Goal: Information Seeking & Learning: Learn about a topic

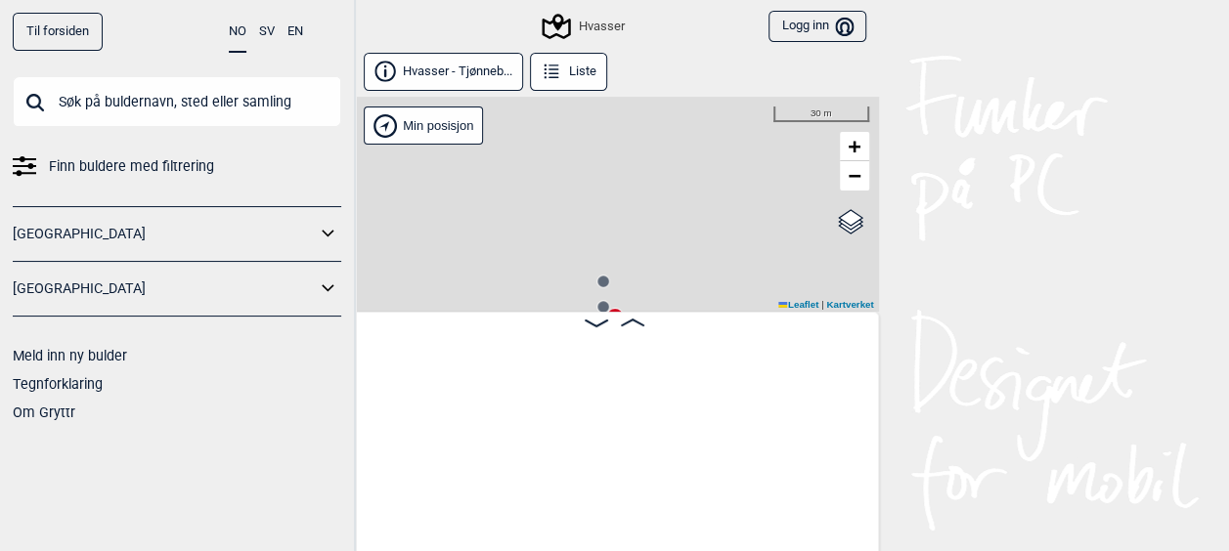
scroll to position [0, 660]
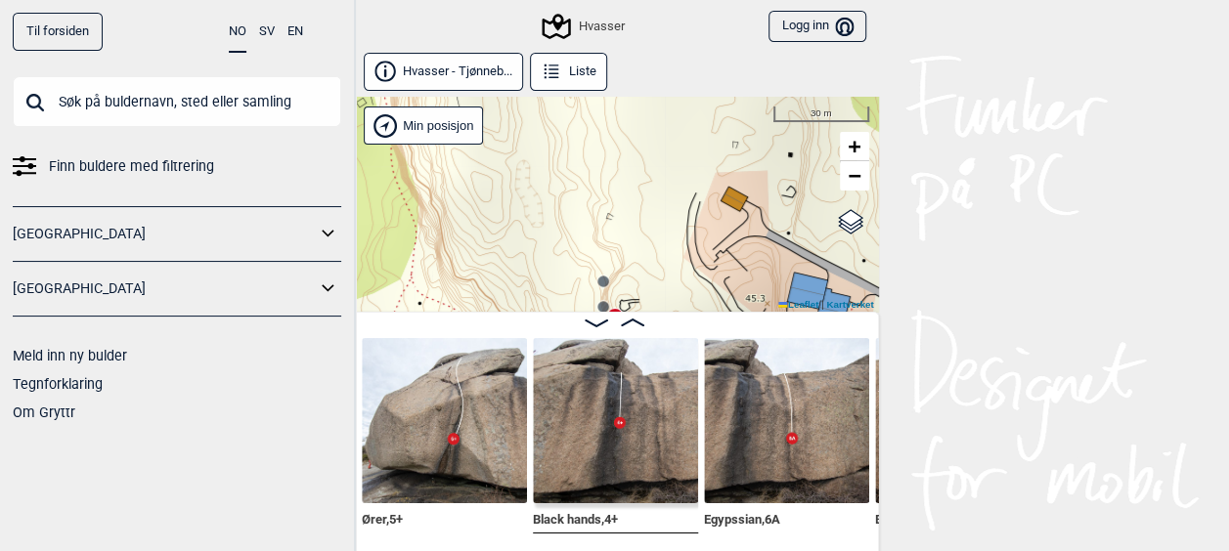
click at [940, 323] on div "Til forsiden NO SV EN Finn buldere med filtrering [GEOGRAPHIC_DATA] [GEOGRAPHIC…" at bounding box center [614, 275] width 1229 height 551
click at [993, 179] on div "Til forsiden NO SV EN Finn buldere med filtrering [GEOGRAPHIC_DATA] [GEOGRAPHIC…" at bounding box center [614, 275] width 1229 height 551
click at [145, 168] on span "Finn buldere med filtrering" at bounding box center [131, 166] width 165 height 28
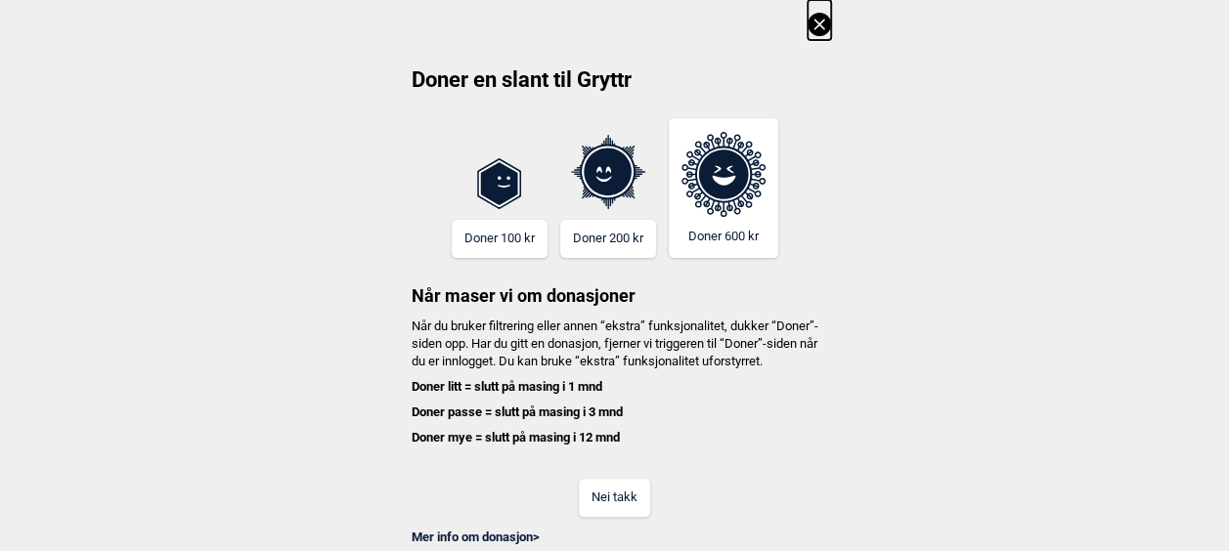
click at [812, 25] on icon at bounding box center [818, 24] width 23 height 23
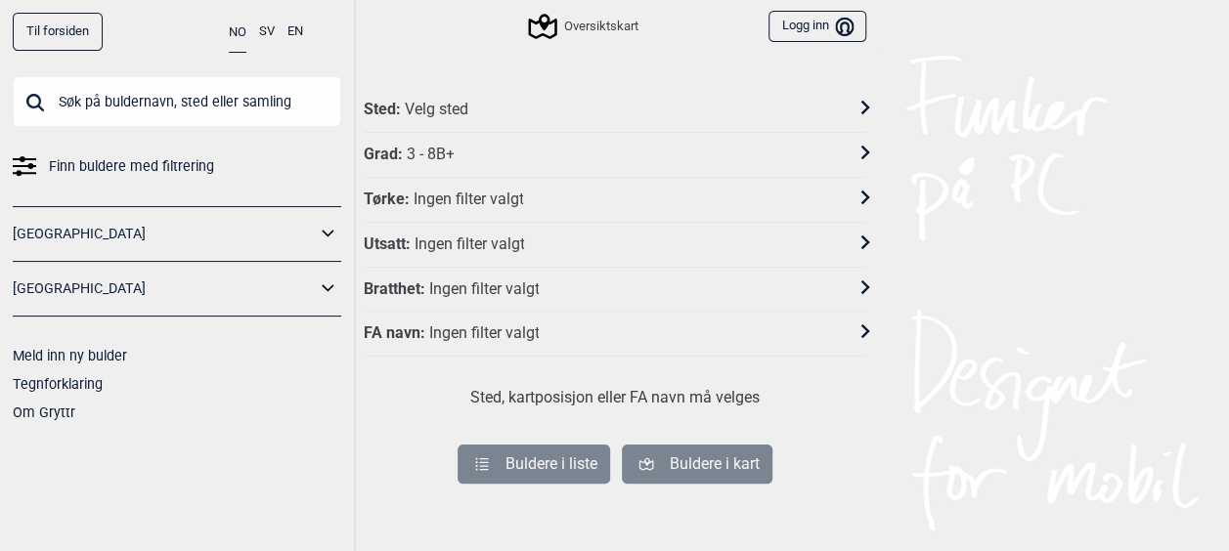
click at [91, 160] on span "Finn buldere med filtrering" at bounding box center [131, 166] width 165 height 28
click at [499, 155] on div "Grad : 3 - 8B+" at bounding box center [602, 155] width 477 height 21
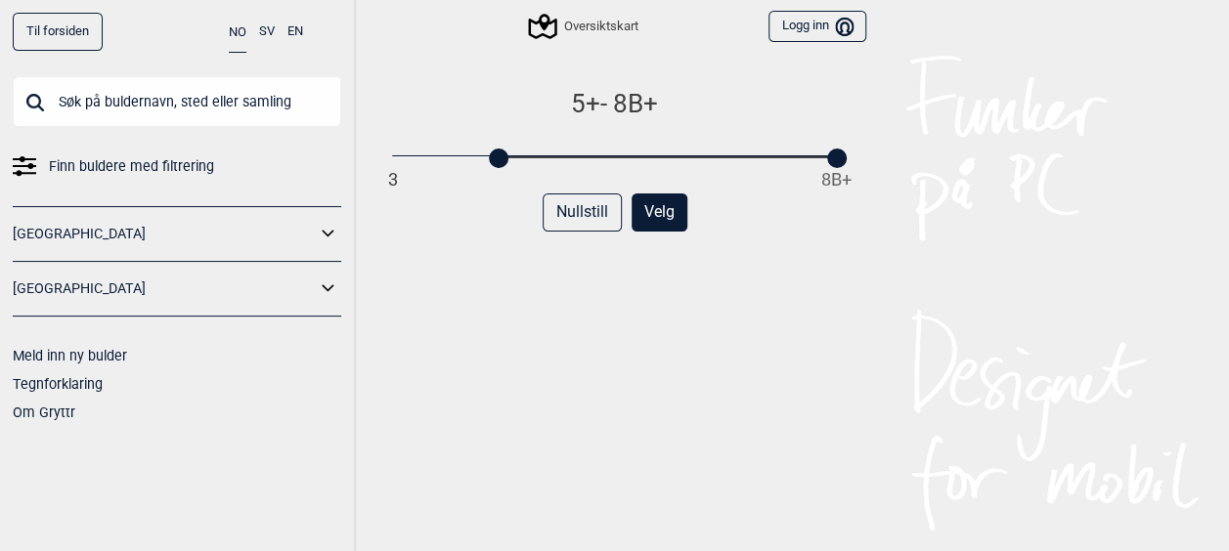
click at [499, 155] on div "3 8B+" at bounding box center [614, 158] width 444 height 14
drag, startPoint x: 502, startPoint y: 160, endPoint x: 333, endPoint y: 149, distance: 169.5
click at [333, 149] on div "Til forsiden NO SV EN Finn buldere med filtrering [GEOGRAPHIC_DATA] [GEOGRAPHIC…" at bounding box center [614, 275] width 1229 height 551
click at [835, 158] on div at bounding box center [837, 159] width 20 height 20
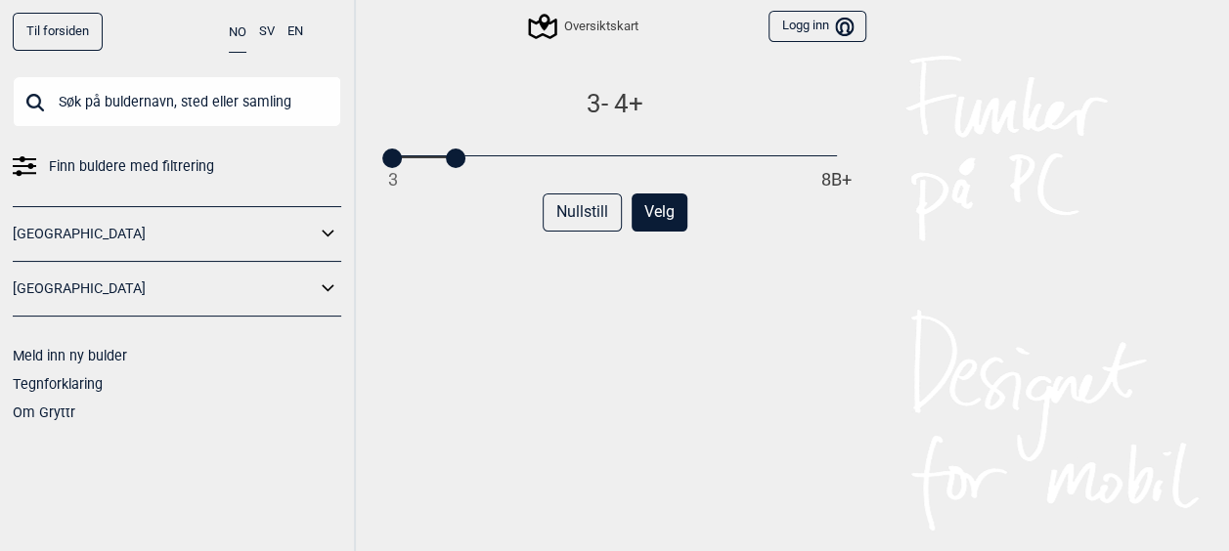
drag, startPoint x: 835, startPoint y: 158, endPoint x: 449, endPoint y: 168, distance: 386.2
click at [449, 168] on div "3 - 4+ 3 8B+ Nullstill Velg" at bounding box center [615, 339] width 502 height 503
click at [669, 215] on button "Velg" at bounding box center [659, 213] width 56 height 38
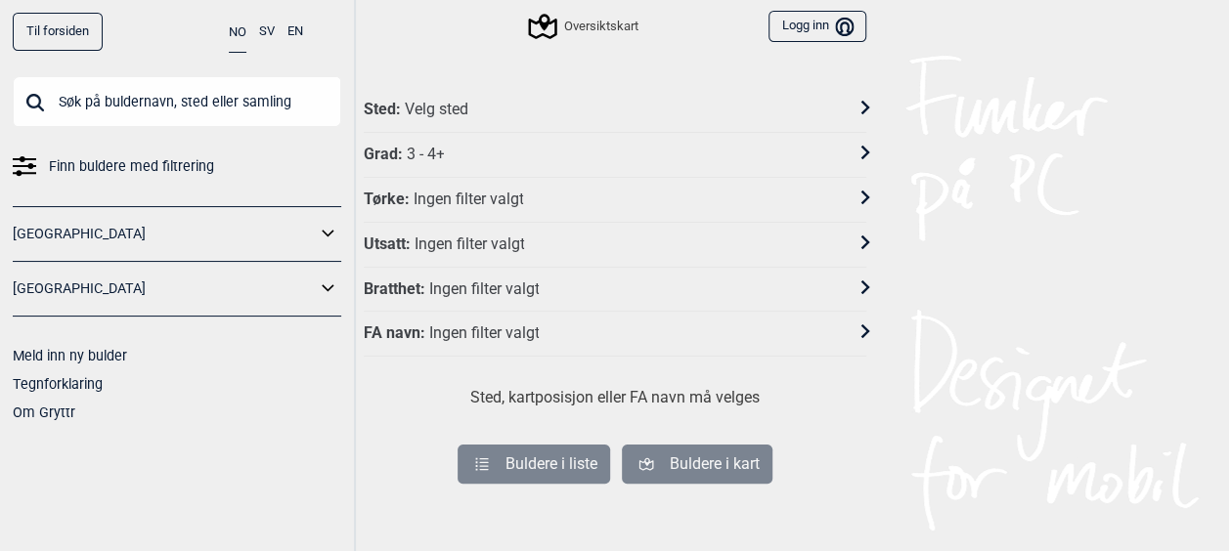
click at [612, 108] on div "Sted : Velg sted" at bounding box center [602, 110] width 477 height 21
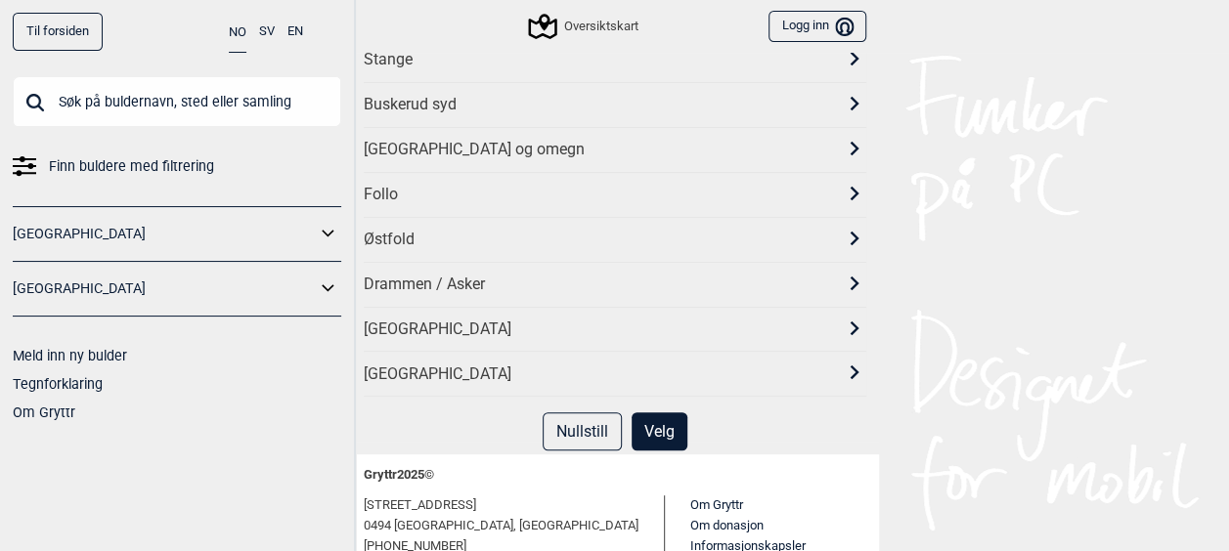
click at [508, 333] on div "[GEOGRAPHIC_DATA]" at bounding box center [615, 329] width 502 height 45
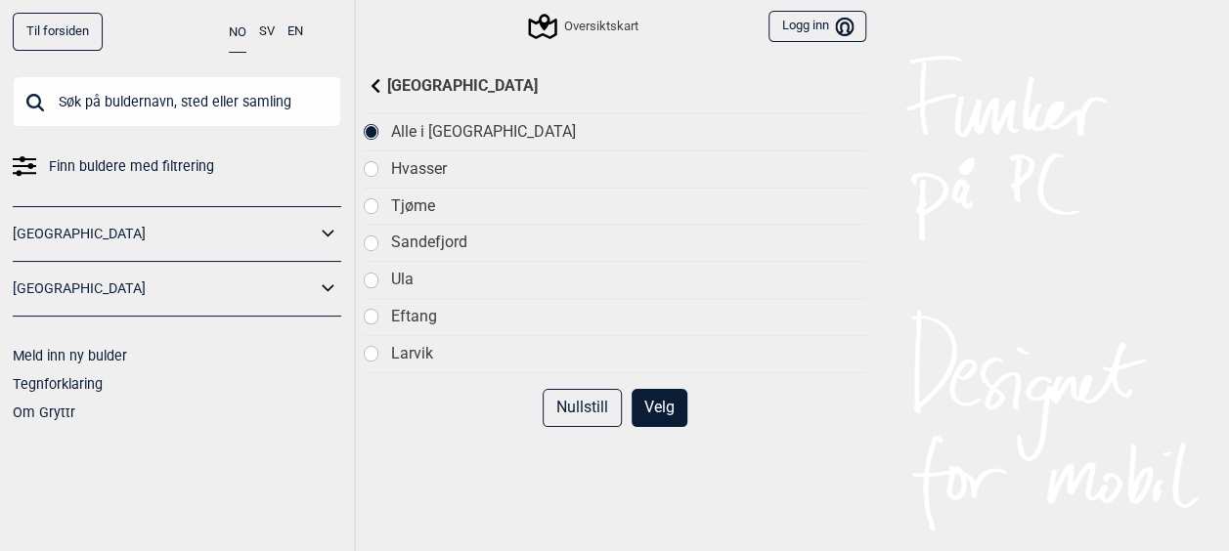
click at [430, 199] on div "Tjøme" at bounding box center [627, 206] width 475 height 21
click at [419, 163] on div "Hvasser" at bounding box center [627, 169] width 475 height 21
click at [657, 395] on button "Velg" at bounding box center [659, 408] width 56 height 38
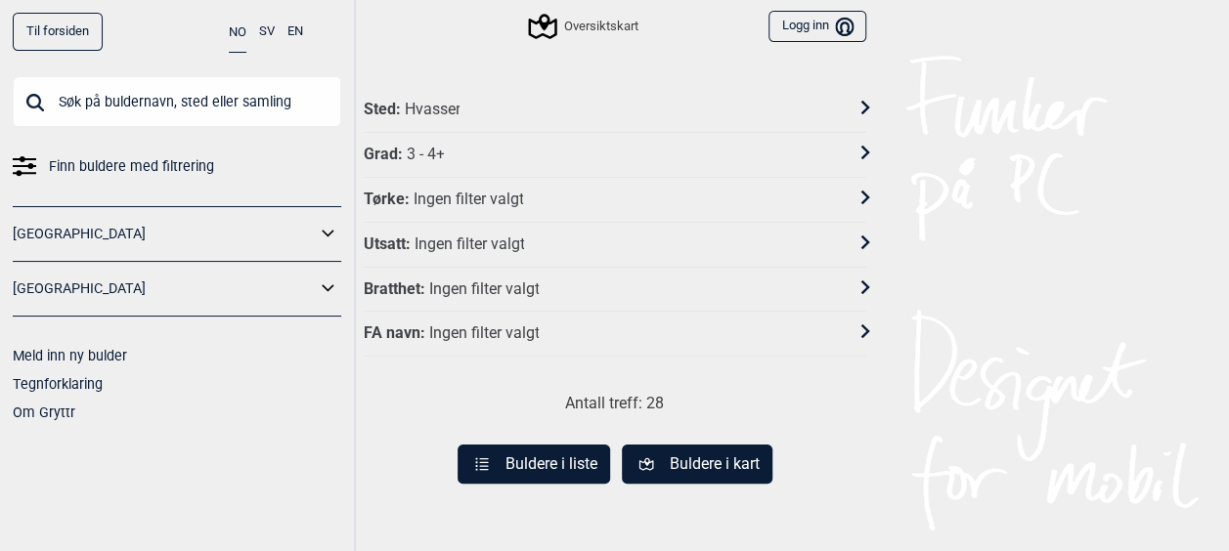
click at [690, 454] on button "Buldere i kart" at bounding box center [697, 464] width 151 height 39
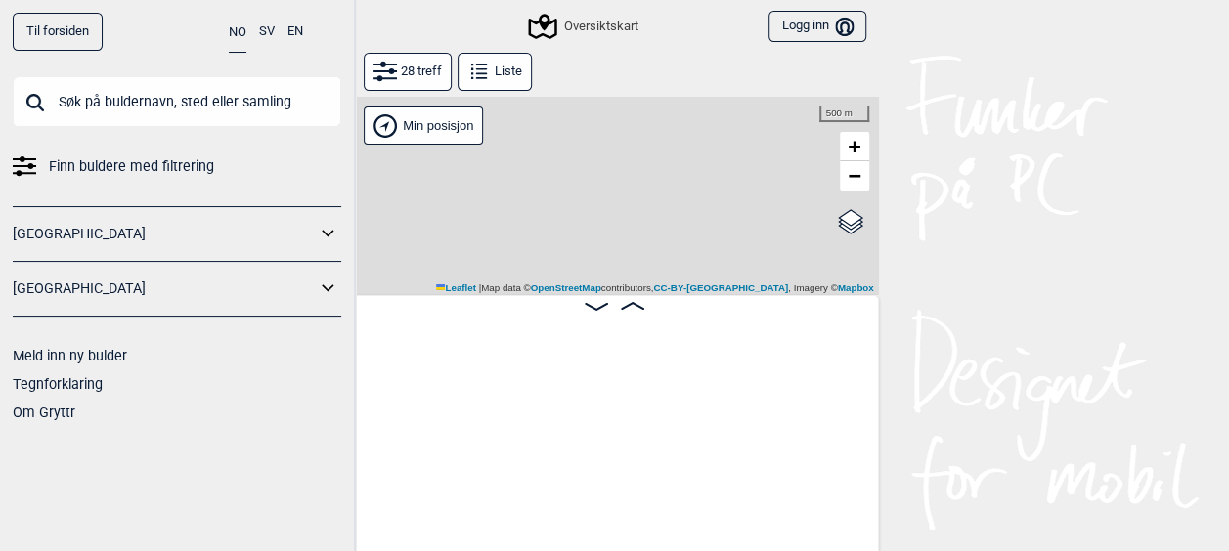
scroll to position [0, 152]
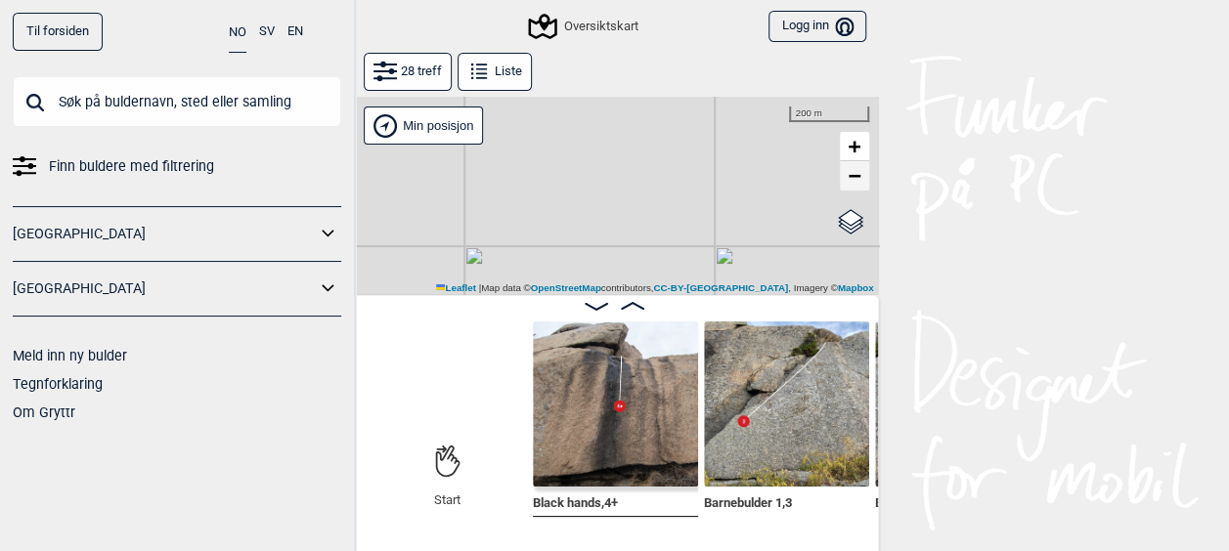
click at [850, 178] on span "−" at bounding box center [854, 175] width 13 height 24
drag, startPoint x: 778, startPoint y: 242, endPoint x: 768, endPoint y: 71, distance: 171.3
click at [768, 71] on div "28 treff Liste Gol [GEOGRAPHIC_DATA] Kolomoen [GEOGRAPHIC_DATA] [GEOGRAPHIC_DAT…" at bounding box center [615, 307] width 528 height 509
click at [860, 147] on span "+" at bounding box center [854, 146] width 13 height 24
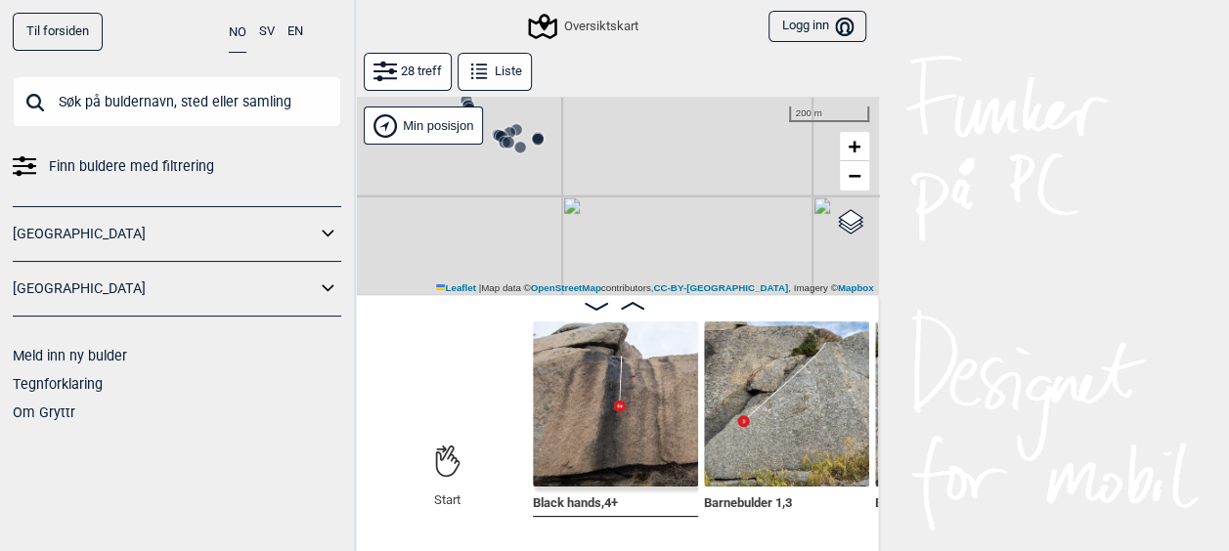
drag, startPoint x: 618, startPoint y: 172, endPoint x: 469, endPoint y: 210, distance: 153.4
click at [469, 210] on div "Gol [GEOGRAPHIC_DATA] Kolomoen [GEOGRAPHIC_DATA] [GEOGRAPHIC_DATA][PERSON_NAME]…" at bounding box center [615, 196] width 528 height 198
drag, startPoint x: 743, startPoint y: 219, endPoint x: 757, endPoint y: 277, distance: 59.3
click at [757, 277] on div "Gol [GEOGRAPHIC_DATA] Kolomoen [GEOGRAPHIC_DATA] [GEOGRAPHIC_DATA][PERSON_NAME]…" at bounding box center [615, 196] width 528 height 198
drag, startPoint x: 459, startPoint y: 242, endPoint x: 606, endPoint y: 306, distance: 159.8
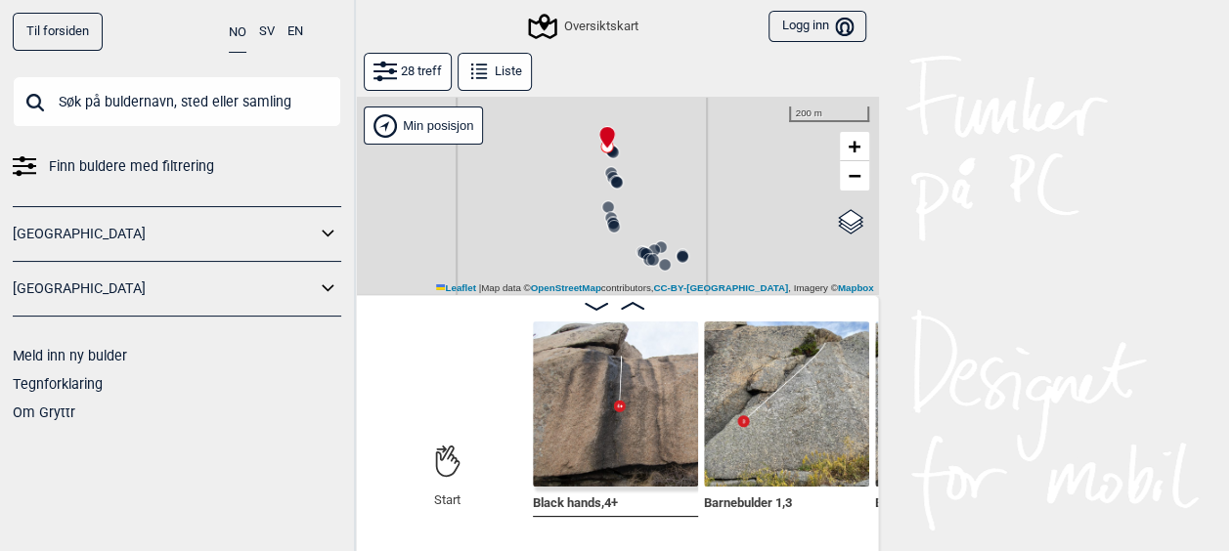
click at [606, 306] on div "Gol [GEOGRAPHIC_DATA] Kolomoen [GEOGRAPHIC_DATA] [GEOGRAPHIC_DATA][PERSON_NAME]…" at bounding box center [615, 329] width 528 height 465
click at [860, 151] on span "+" at bounding box center [854, 146] width 13 height 24
drag, startPoint x: 623, startPoint y: 221, endPoint x: 596, endPoint y: 289, distance: 73.3
click at [596, 289] on div "Gol [GEOGRAPHIC_DATA] Kolomoen [GEOGRAPHIC_DATA] [GEOGRAPHIC_DATA][PERSON_NAME]…" at bounding box center [615, 196] width 528 height 198
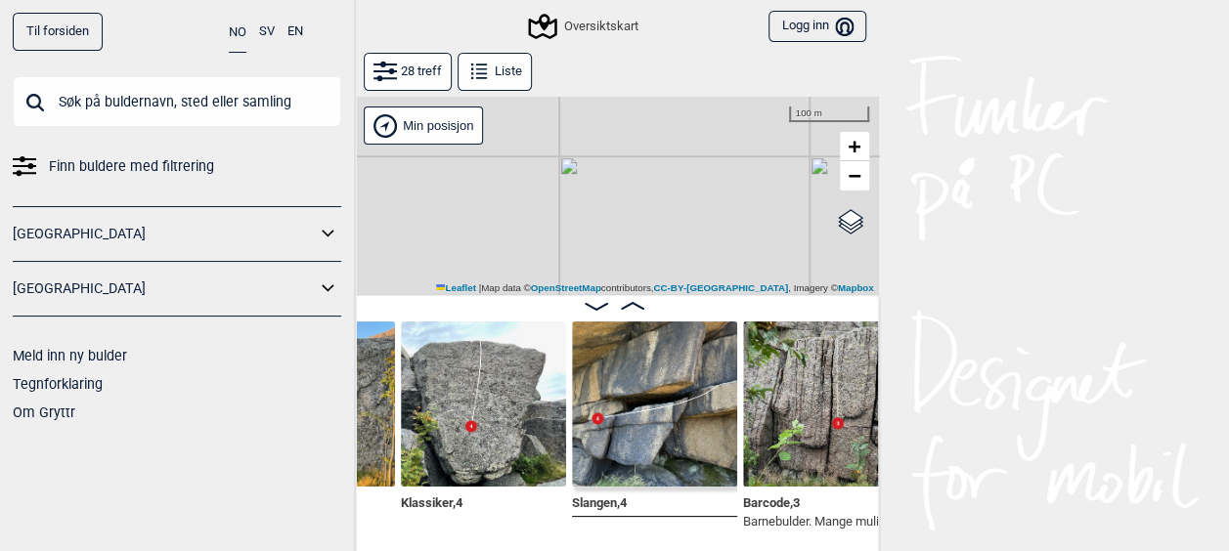
scroll to position [0, 2995]
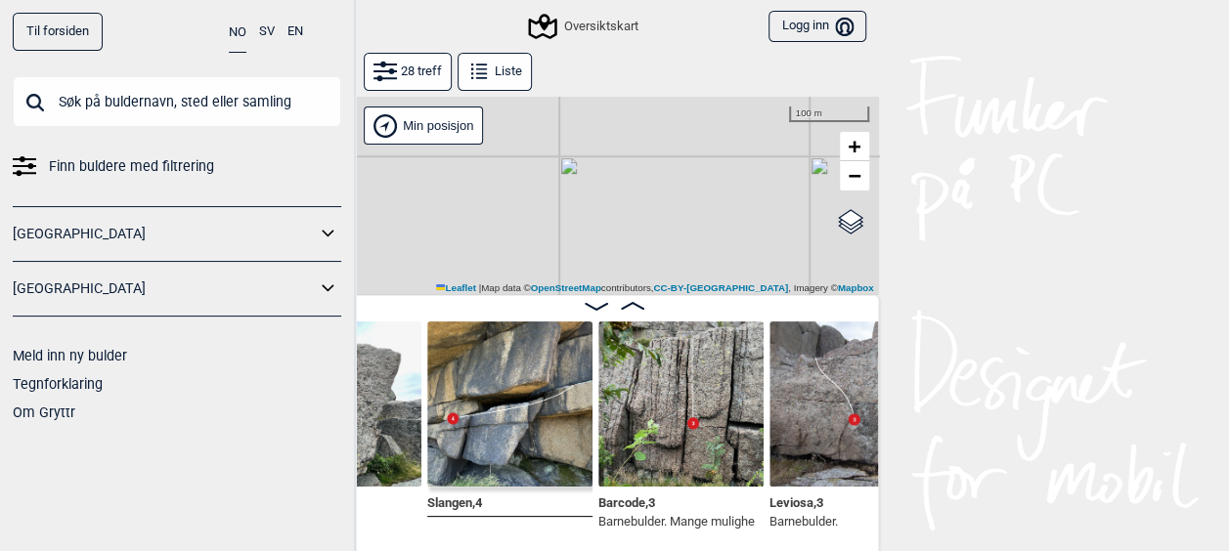
click at [532, 416] on img at bounding box center [509, 404] width 165 height 165
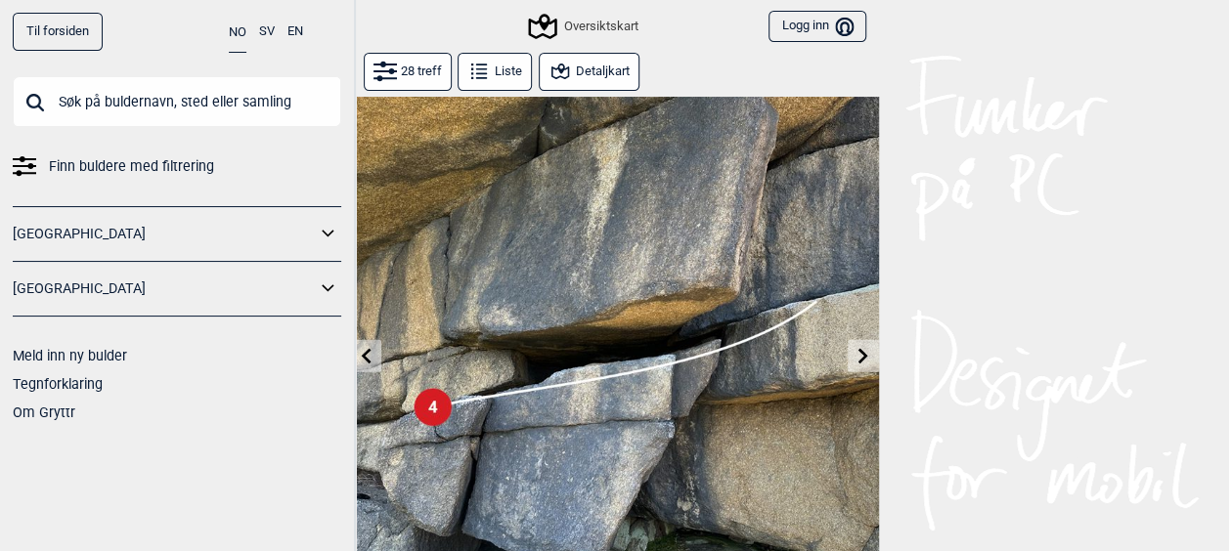
click at [367, 352] on icon at bounding box center [366, 356] width 10 height 16
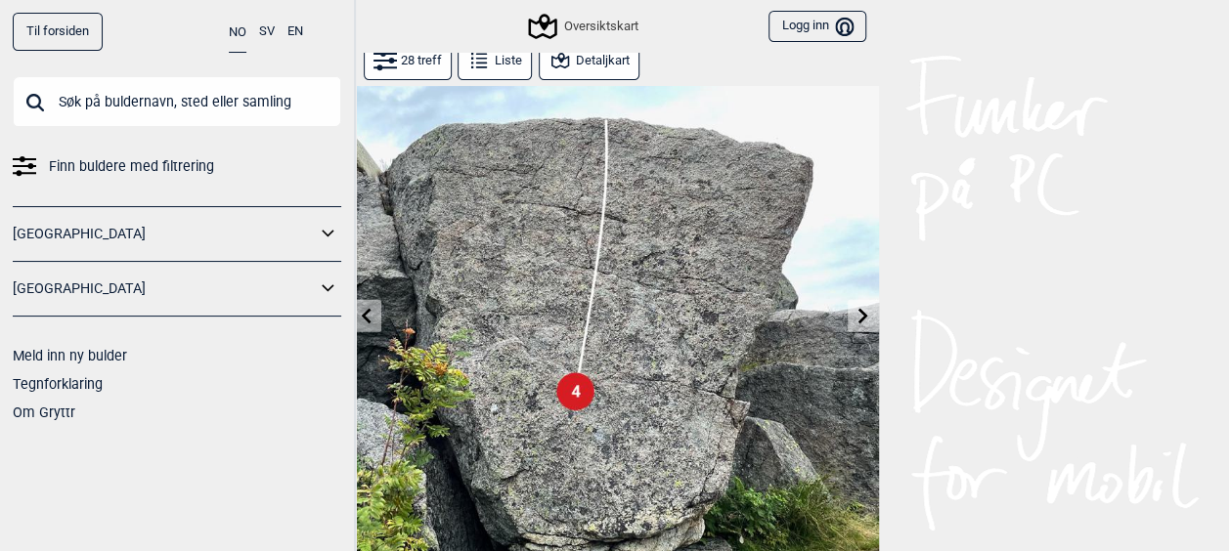
scroll to position [39, 0]
click at [866, 316] on icon at bounding box center [863, 317] width 16 height 16
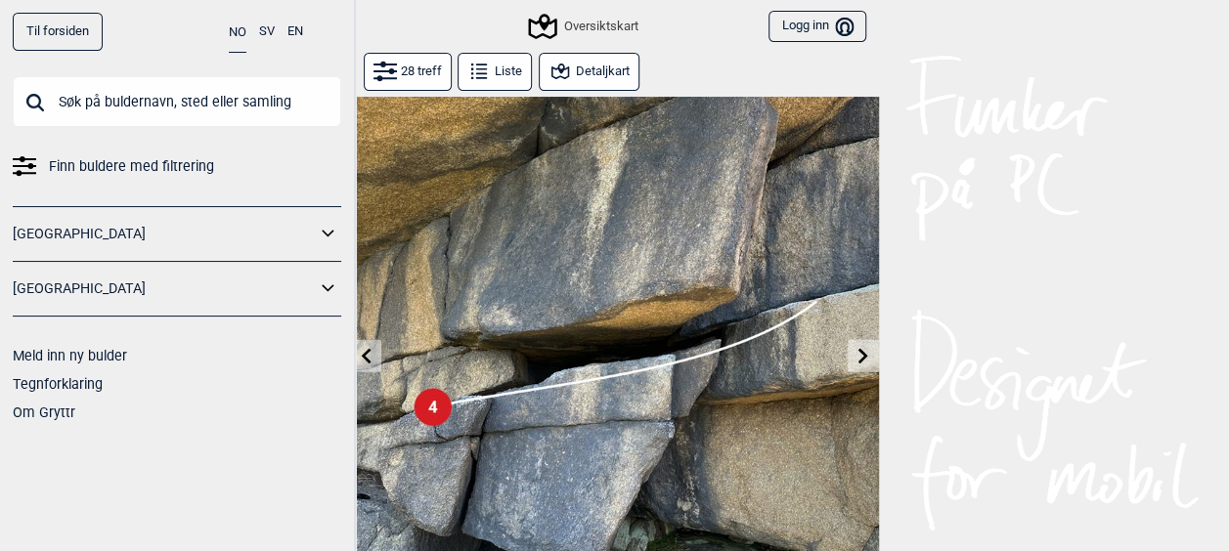
click at [866, 316] on img at bounding box center [615, 361] width 528 height 528
click at [862, 350] on icon at bounding box center [863, 356] width 16 height 16
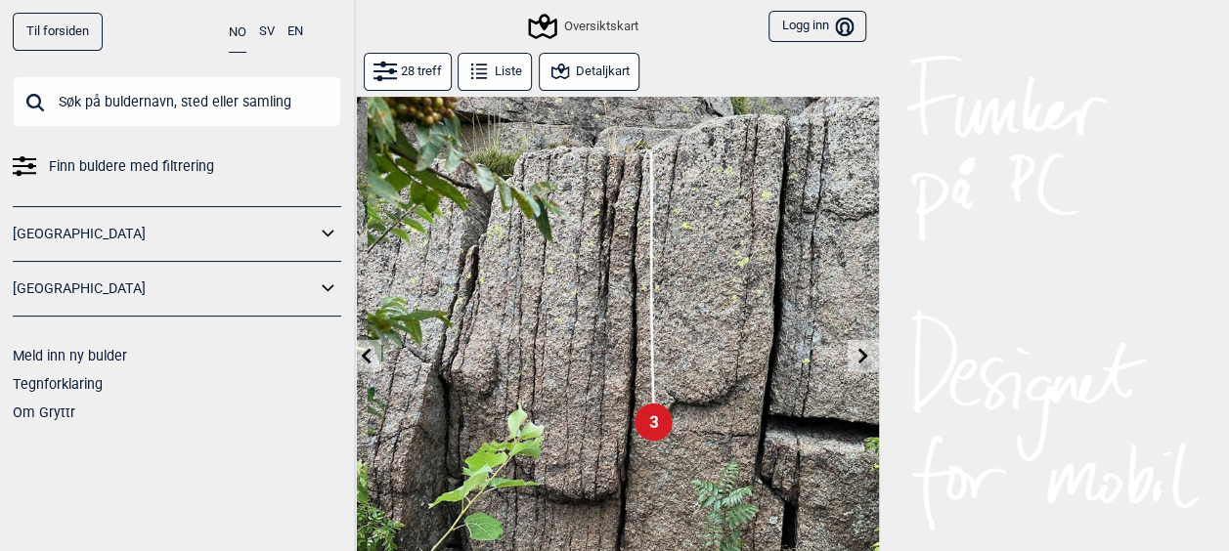
click at [855, 354] on icon at bounding box center [863, 356] width 16 height 16
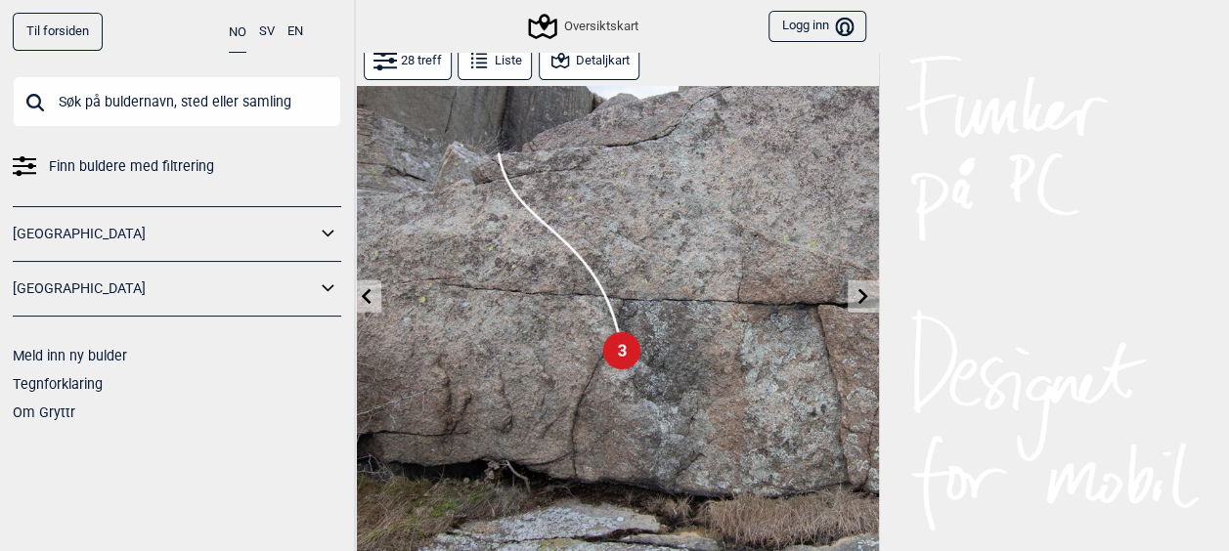
scroll to position [56, 0]
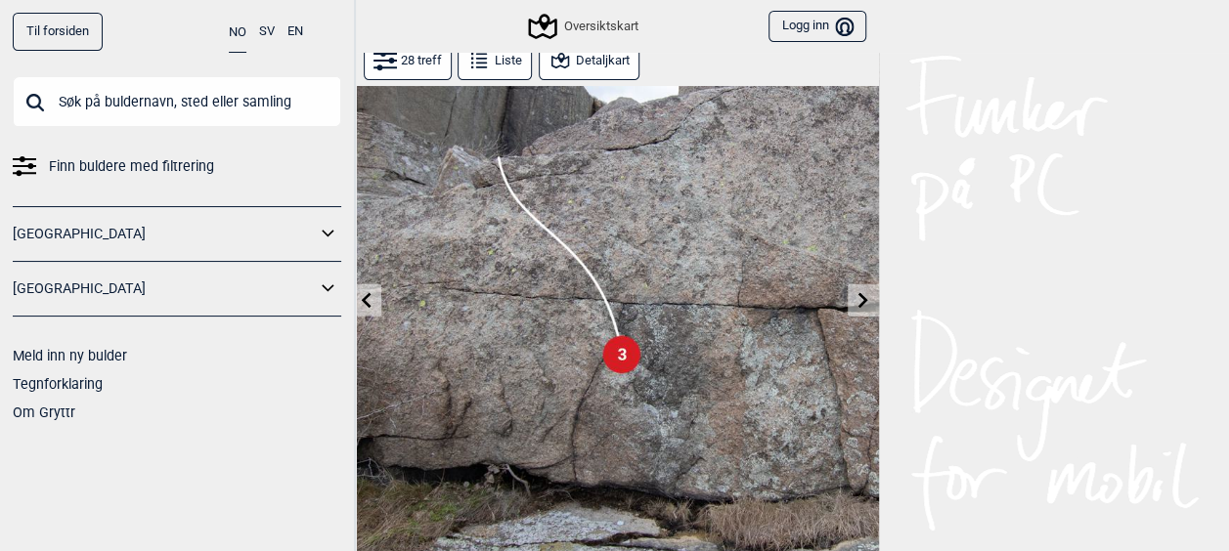
click at [853, 305] on button at bounding box center [863, 300] width 30 height 32
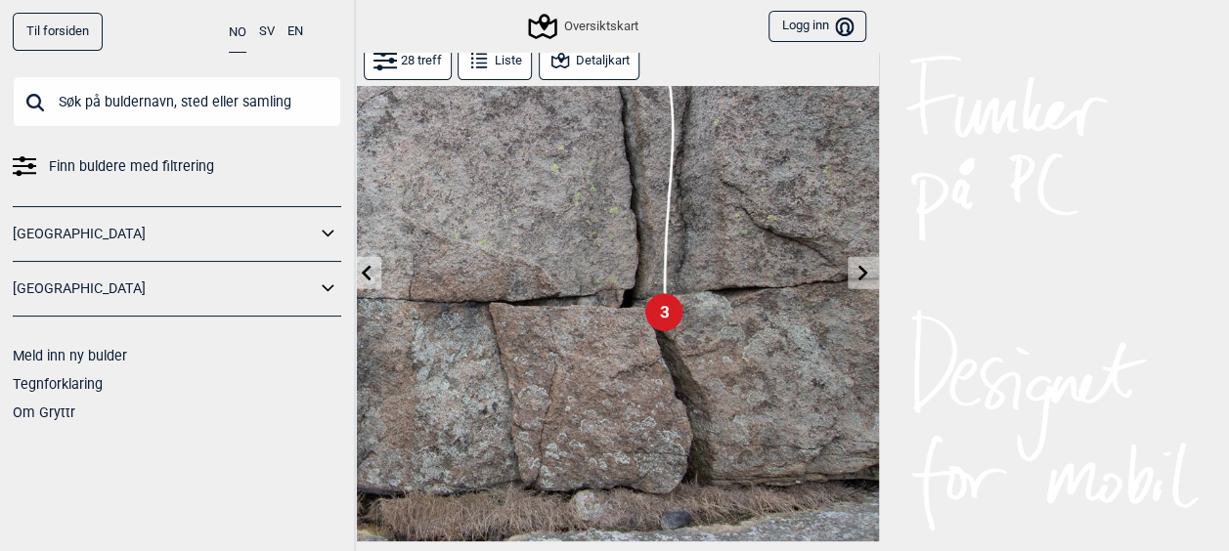
scroll to position [80, 0]
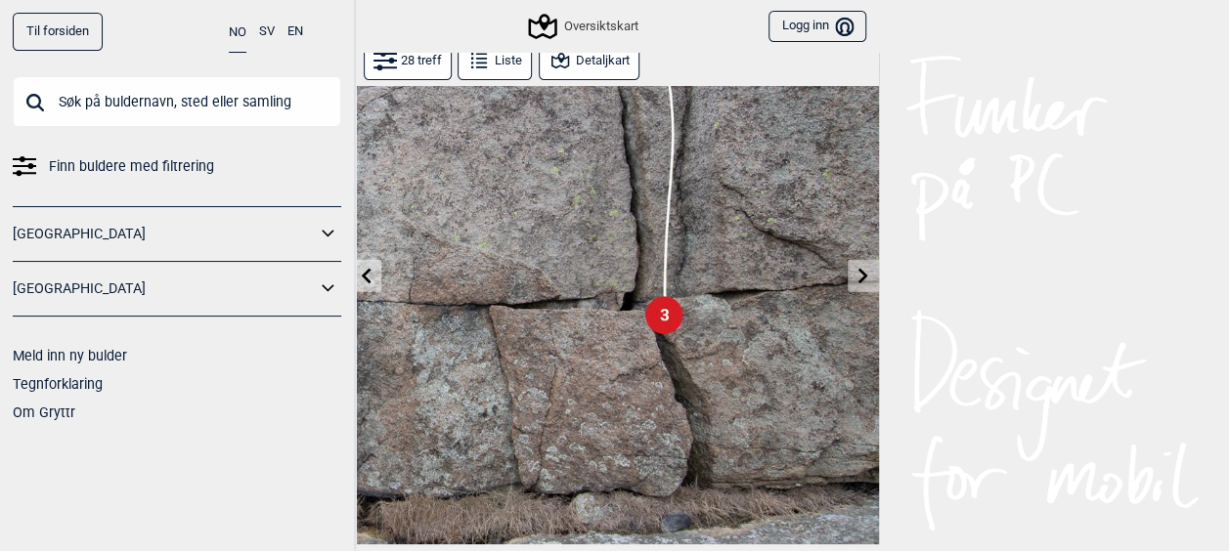
click at [860, 275] on icon at bounding box center [863, 276] width 16 height 16
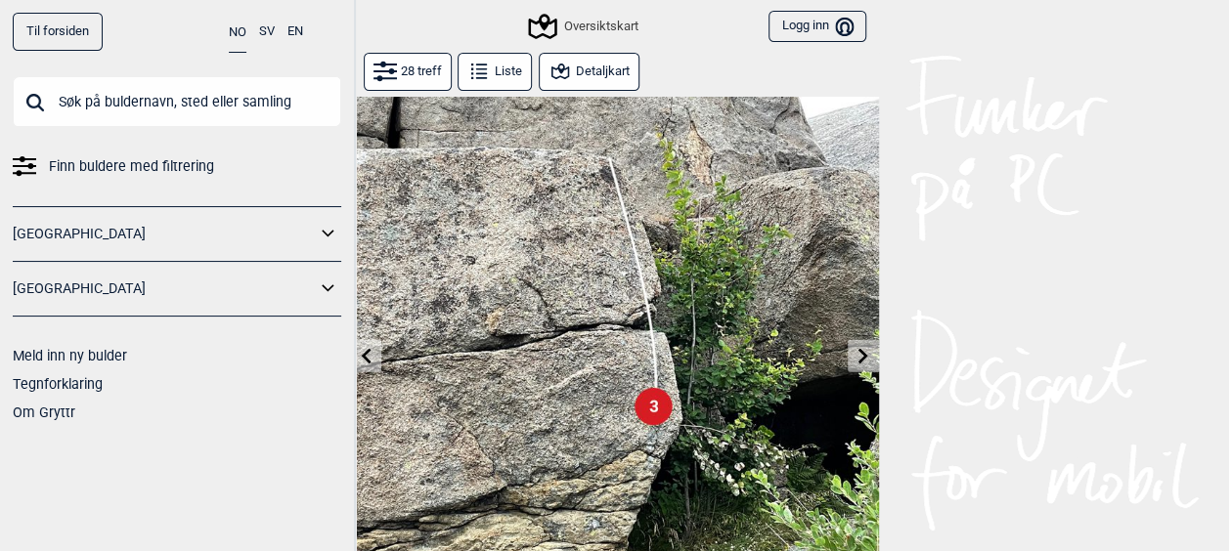
click at [850, 343] on button at bounding box center [863, 356] width 30 height 32
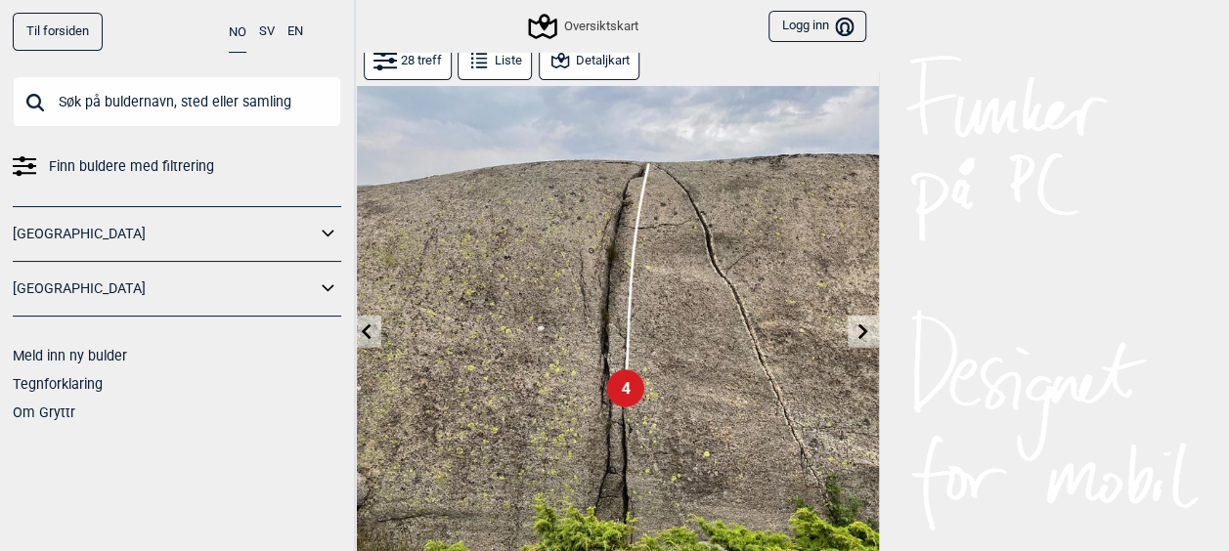
scroll to position [25, 0]
click at [863, 336] on icon at bounding box center [863, 331] width 16 height 16
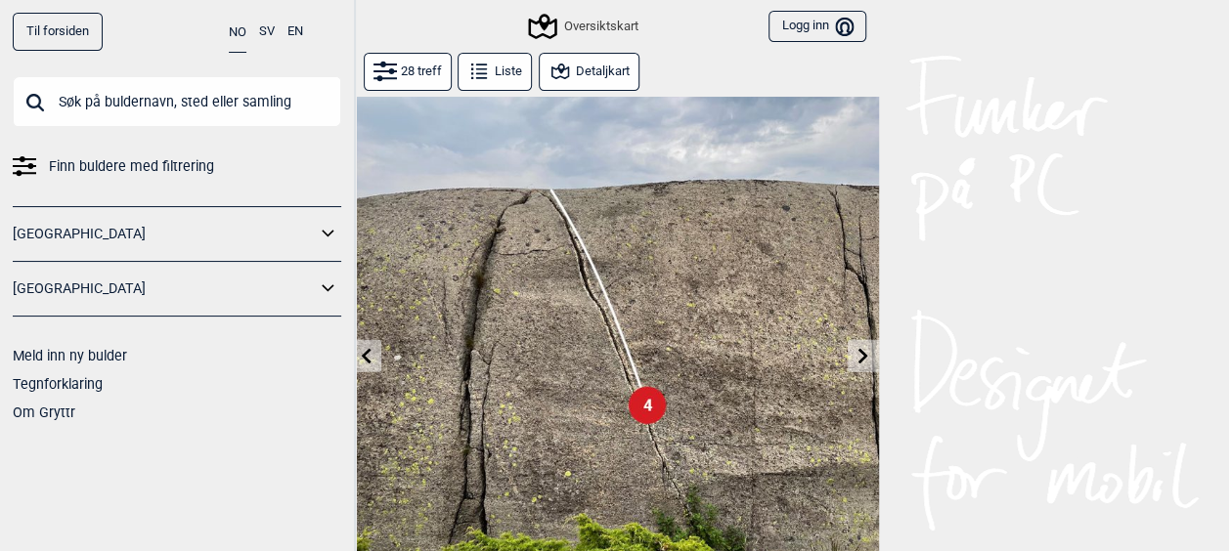
click at [860, 360] on icon at bounding box center [863, 356] width 10 height 16
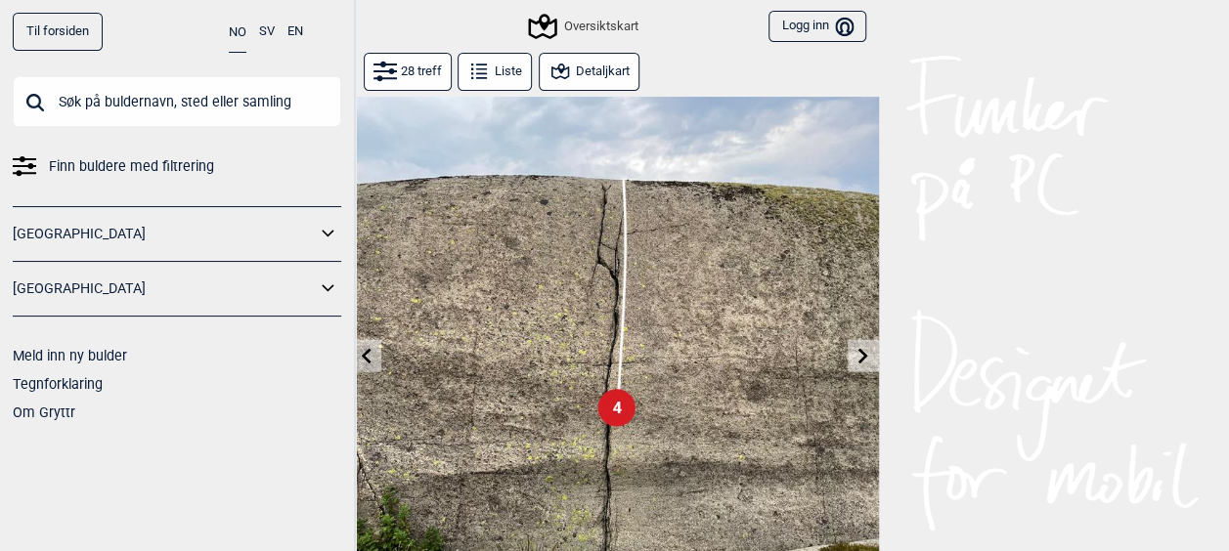
click at [860, 360] on icon at bounding box center [863, 356] width 10 height 16
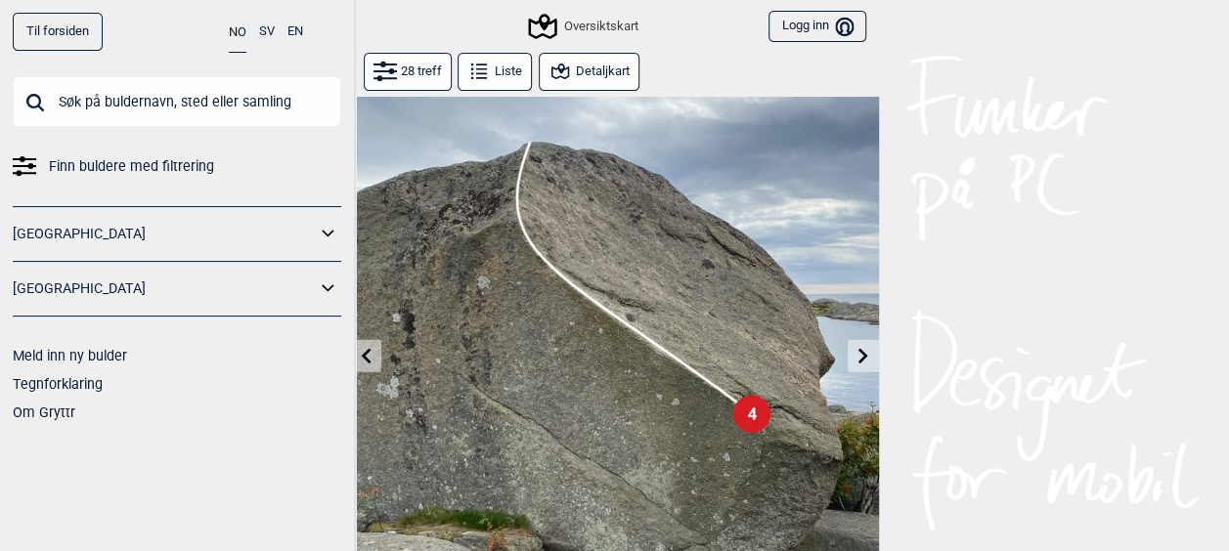
click at [860, 360] on icon at bounding box center [863, 356] width 10 height 16
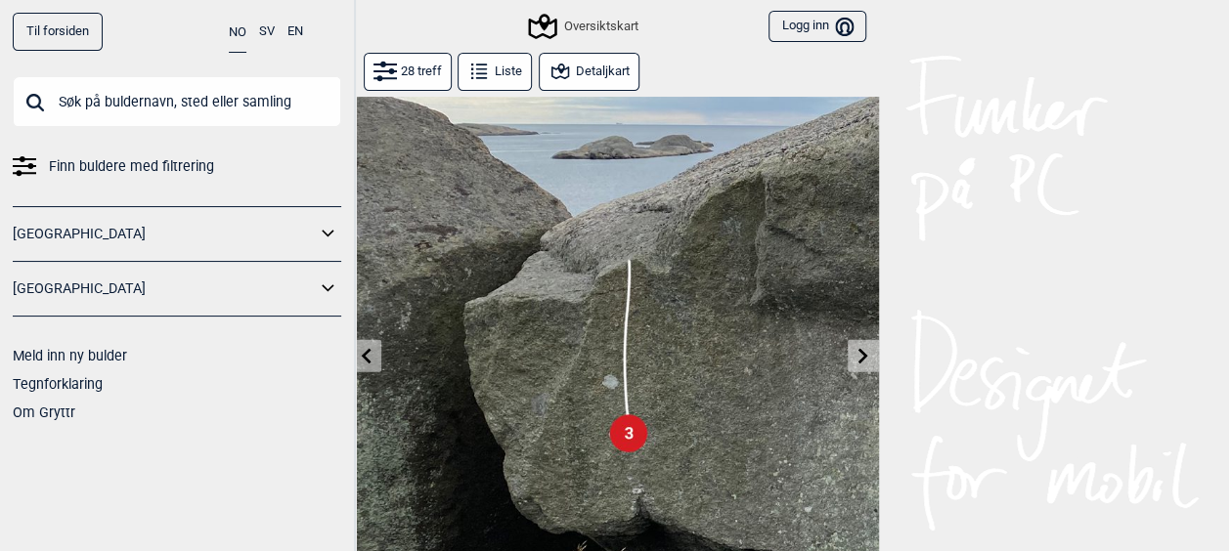
click at [860, 360] on icon at bounding box center [863, 356] width 10 height 16
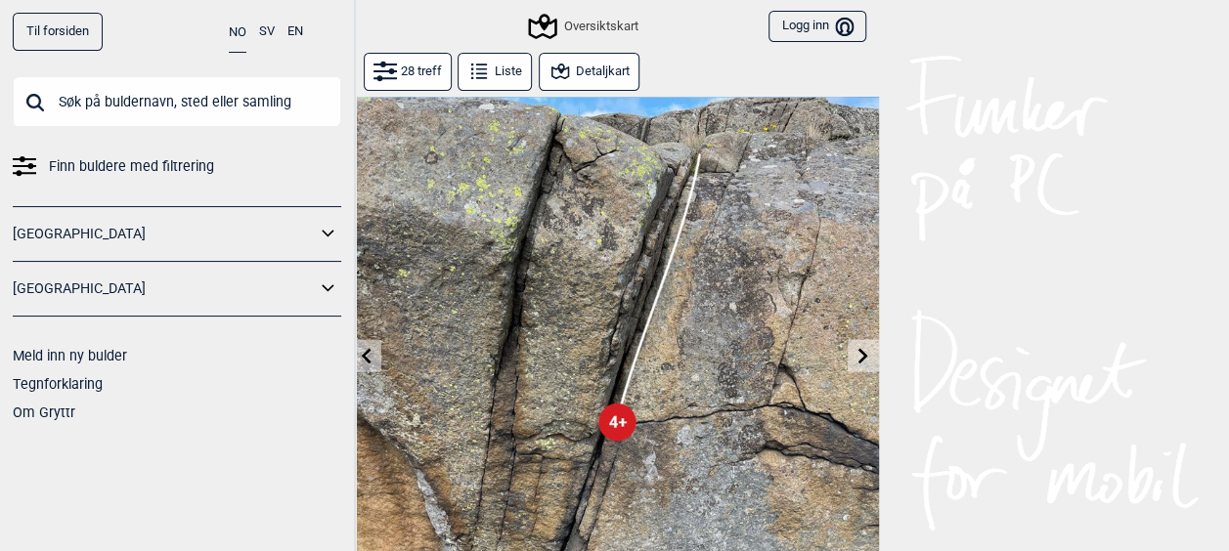
click at [860, 360] on icon at bounding box center [863, 356] width 10 height 16
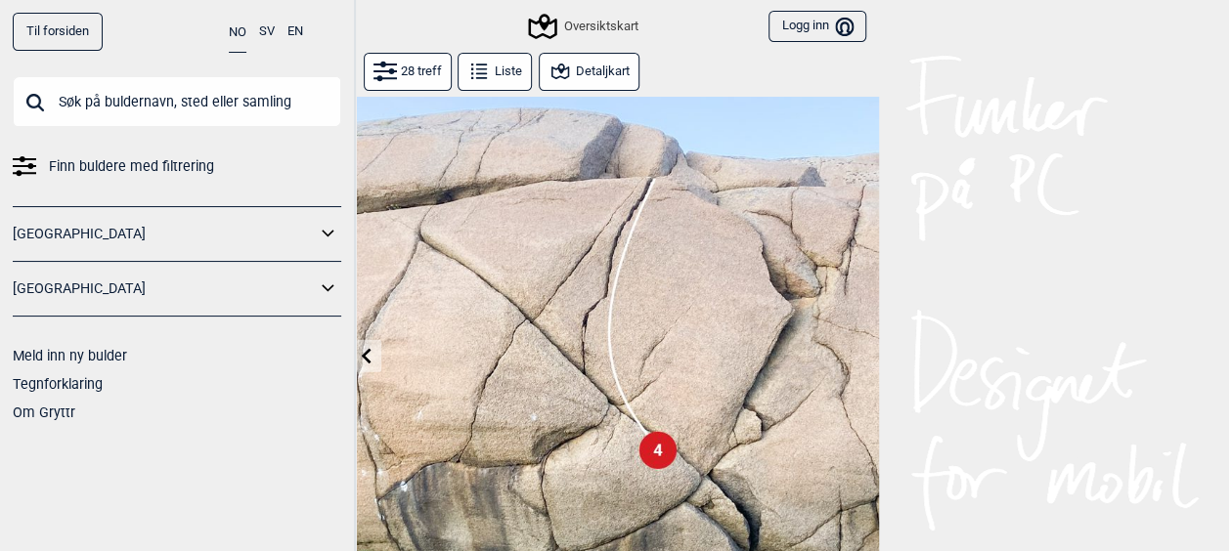
click at [368, 369] on button at bounding box center [366, 356] width 30 height 32
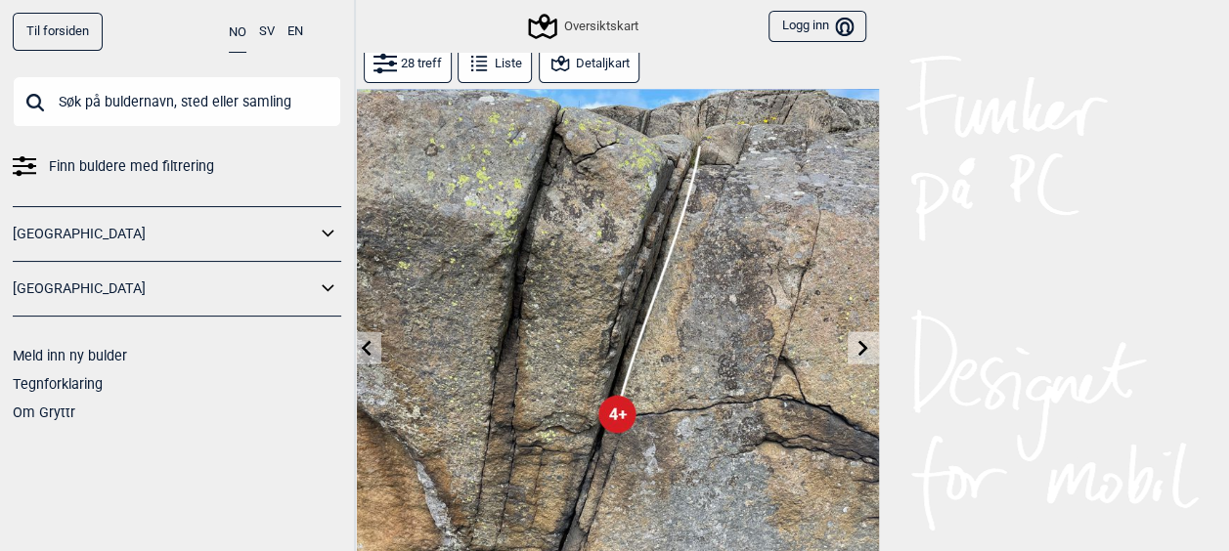
scroll to position [10, 0]
click at [864, 344] on icon at bounding box center [863, 346] width 10 height 16
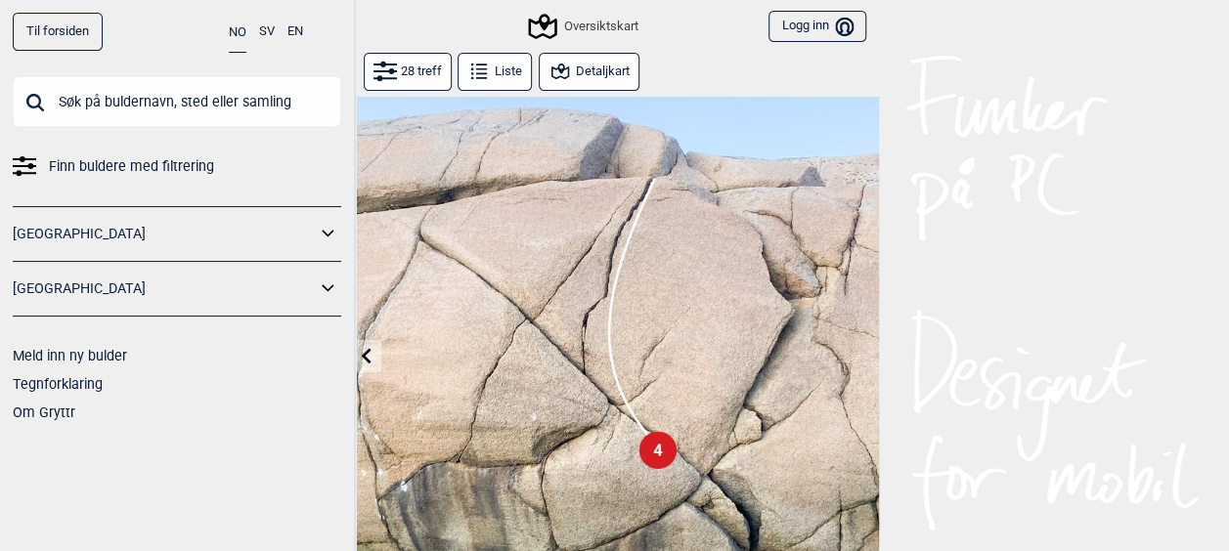
click at [497, 80] on button "Liste" at bounding box center [494, 72] width 74 height 38
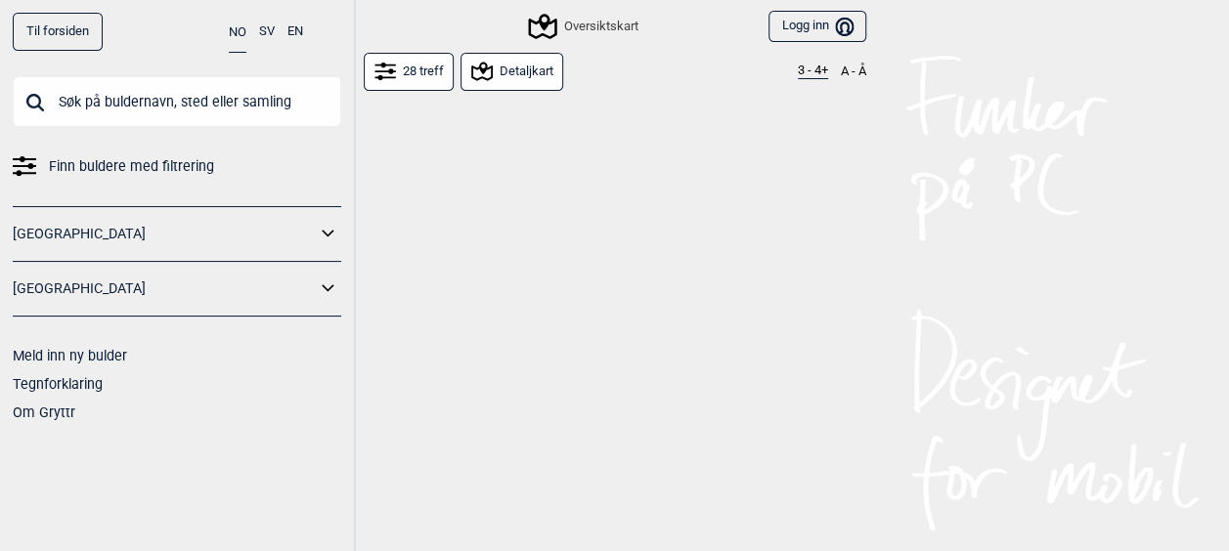
scroll to position [1957, 0]
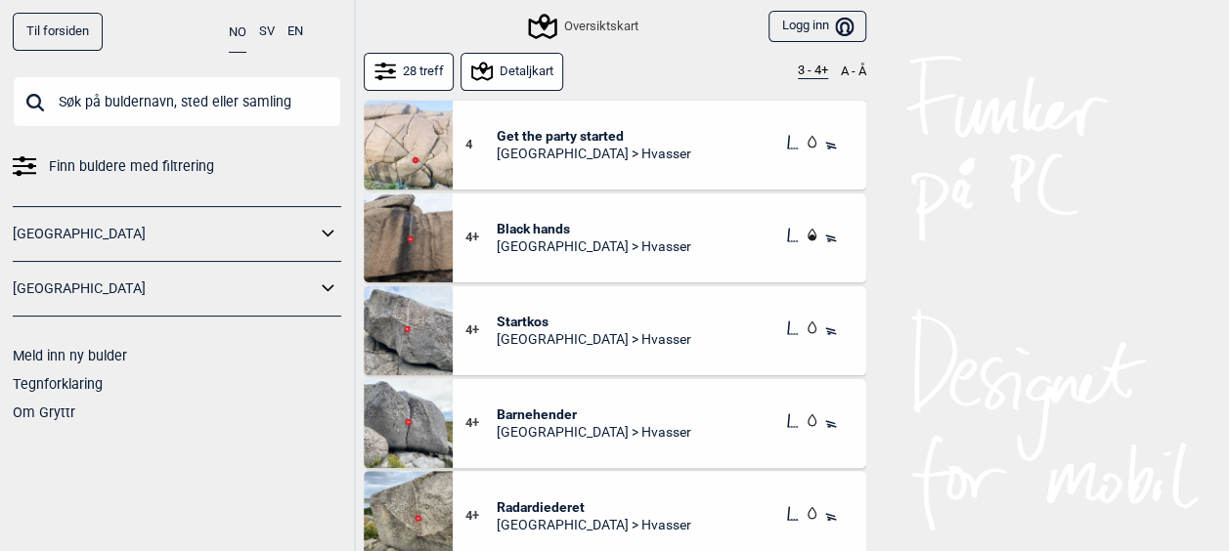
click at [439, 78] on button "28 treff" at bounding box center [409, 72] width 91 height 38
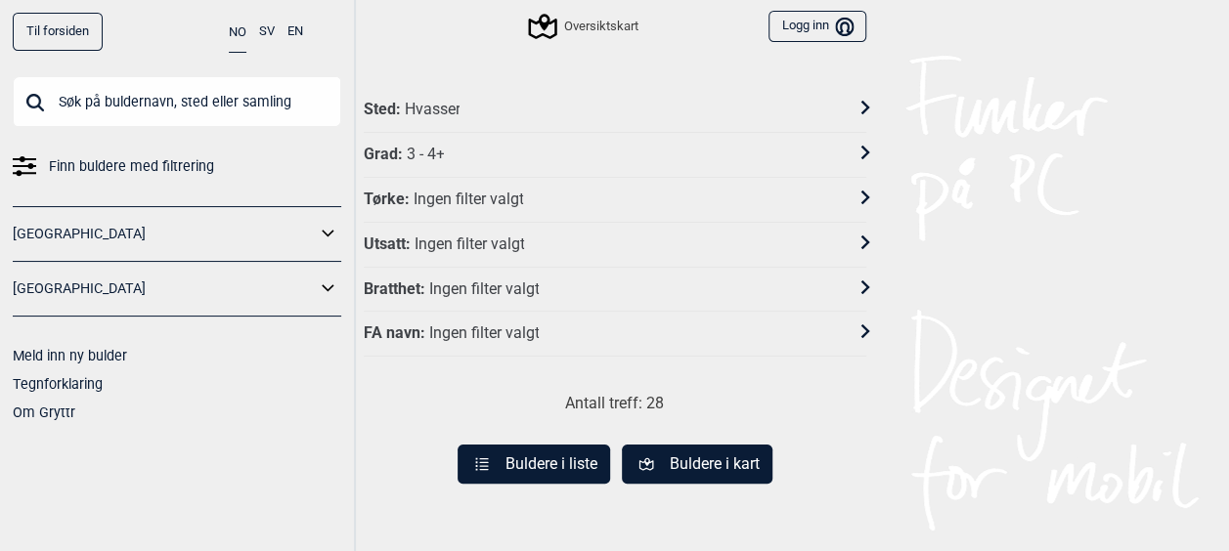
click at [513, 156] on div "Grad : 3 - 4+" at bounding box center [602, 155] width 477 height 21
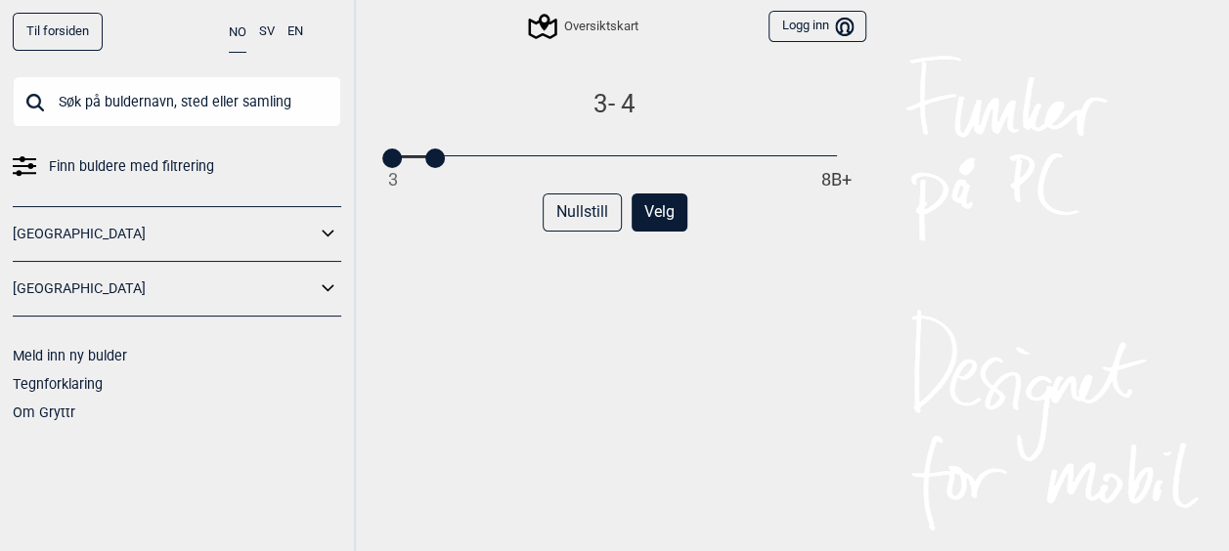
drag, startPoint x: 457, startPoint y: 163, endPoint x: 444, endPoint y: 166, distance: 13.0
click at [444, 166] on div "3 - 4 3 8B+ Nullstill Velg" at bounding box center [615, 339] width 502 height 503
click at [452, 213] on div "Nullstill Velg" at bounding box center [615, 221] width 502 height 54
drag, startPoint x: 432, startPoint y: 159, endPoint x: 372, endPoint y: 156, distance: 59.7
click at [372, 156] on div "3 3 8B+" at bounding box center [615, 126] width 502 height 76
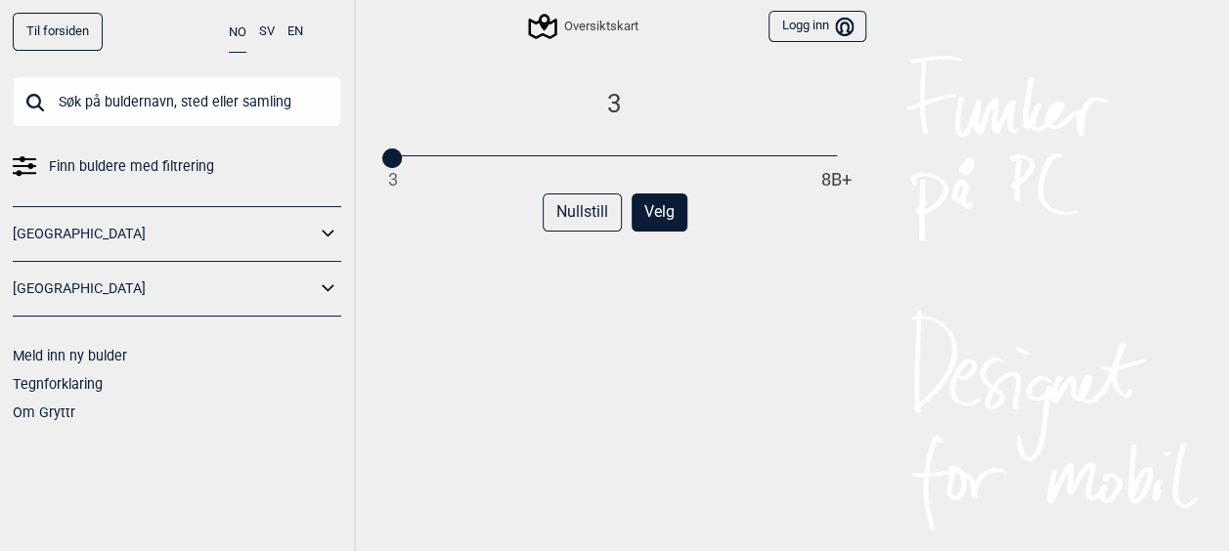
click at [672, 210] on button "Velg" at bounding box center [659, 213] width 56 height 38
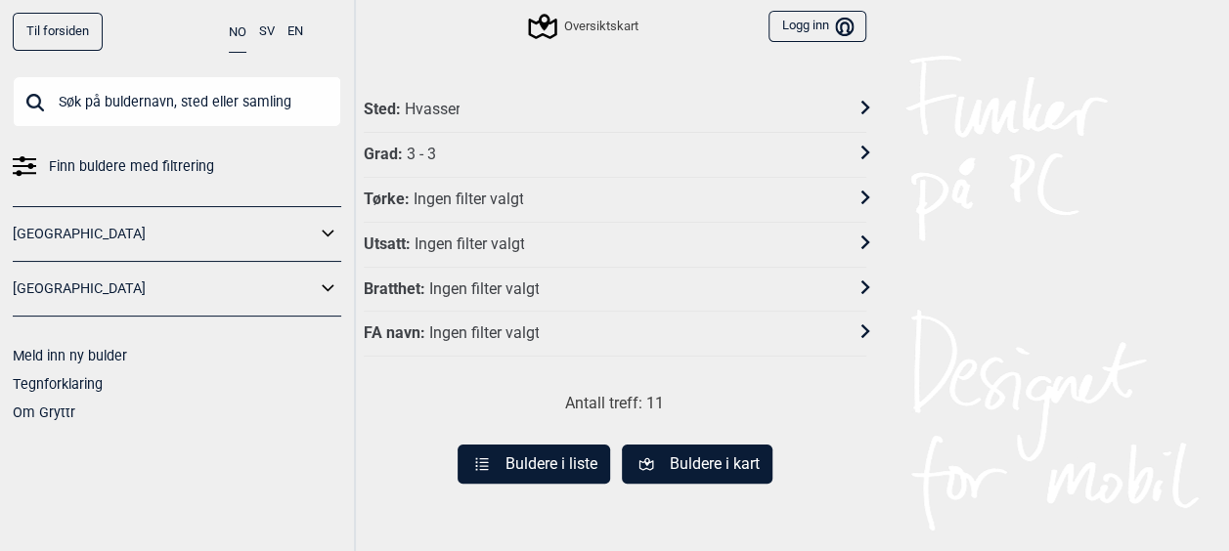
click at [573, 464] on button "Buldere i liste" at bounding box center [533, 464] width 152 height 39
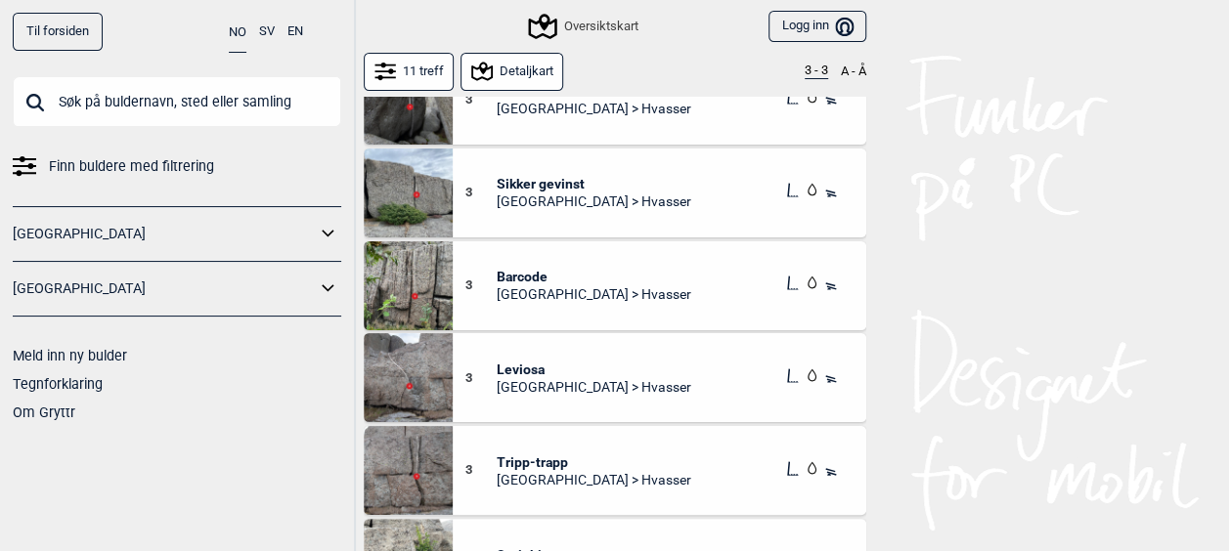
scroll to position [530, 0]
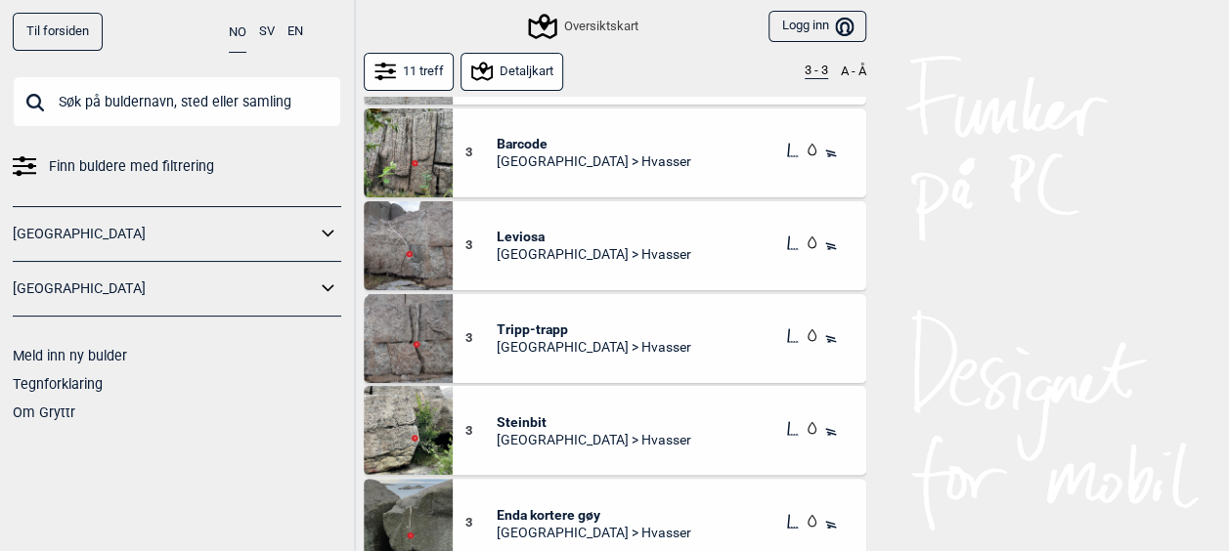
click at [394, 75] on icon at bounding box center [385, 72] width 22 height 22
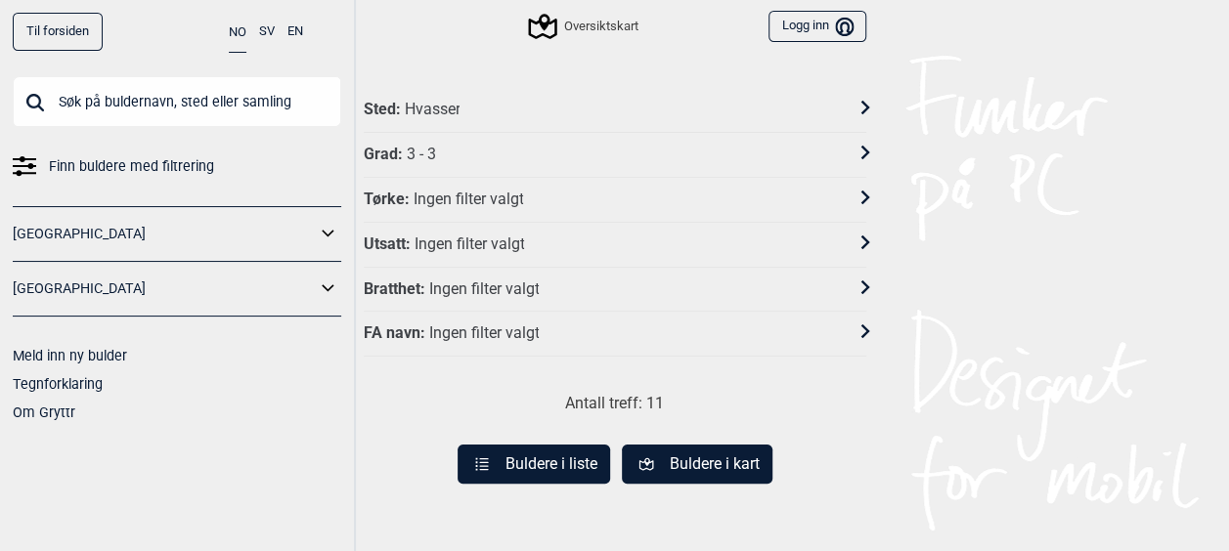
click at [440, 160] on div "Grad : 3 - 3" at bounding box center [602, 155] width 477 height 21
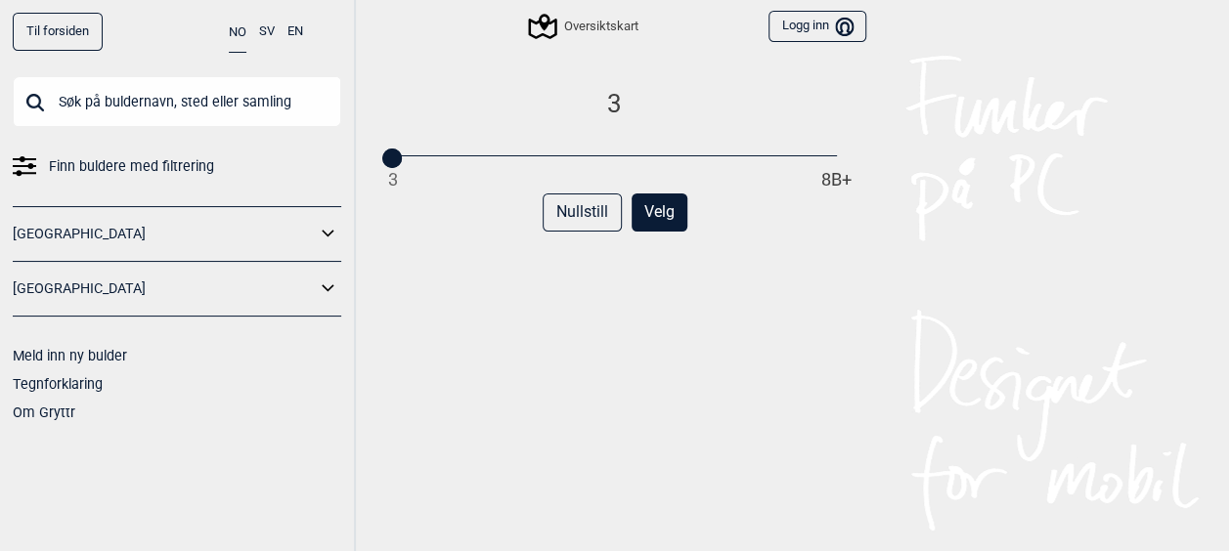
click at [415, 157] on div "3 8B+" at bounding box center [614, 158] width 444 height 14
click at [428, 154] on div "3 8B+" at bounding box center [614, 158] width 444 height 14
click at [422, 162] on div "3 8B+" at bounding box center [614, 158] width 444 height 14
click at [657, 221] on button "Velg" at bounding box center [659, 213] width 56 height 38
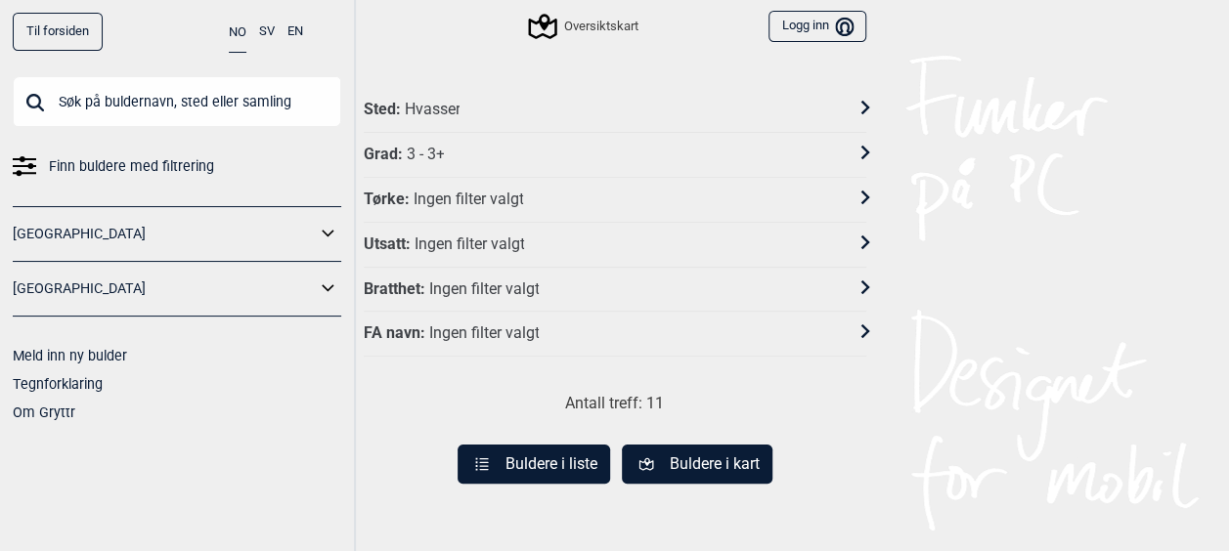
click at [526, 457] on button "Buldere i liste" at bounding box center [533, 464] width 152 height 39
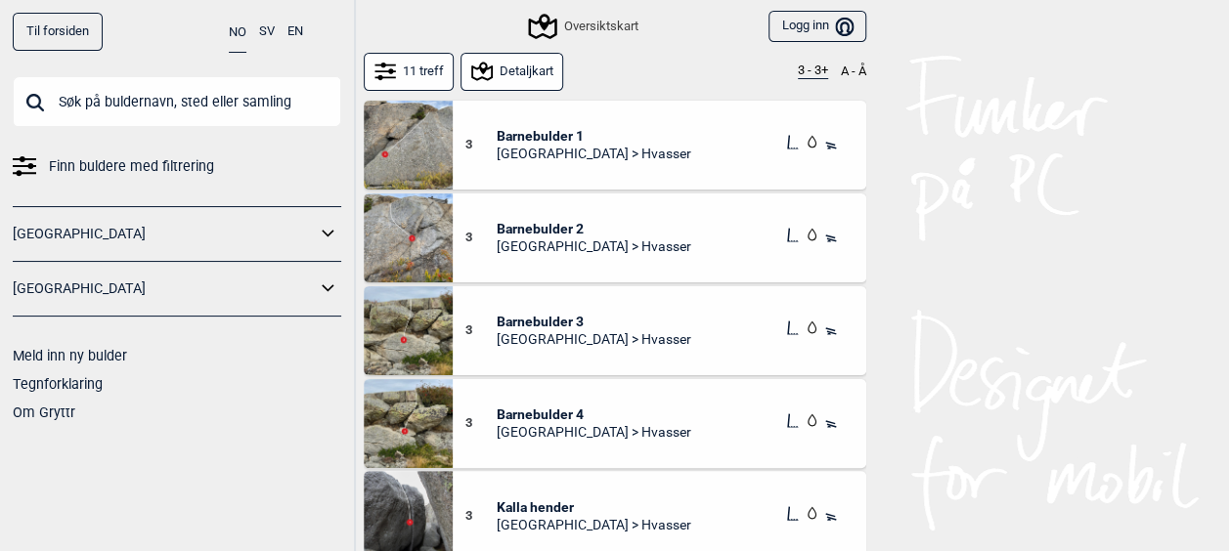
click at [925, 255] on div "Til forsiden NO SV EN Finn buldere med filtrering [GEOGRAPHIC_DATA] [GEOGRAPHIC…" at bounding box center [614, 275] width 1229 height 551
